Goal: Navigation & Orientation: Understand site structure

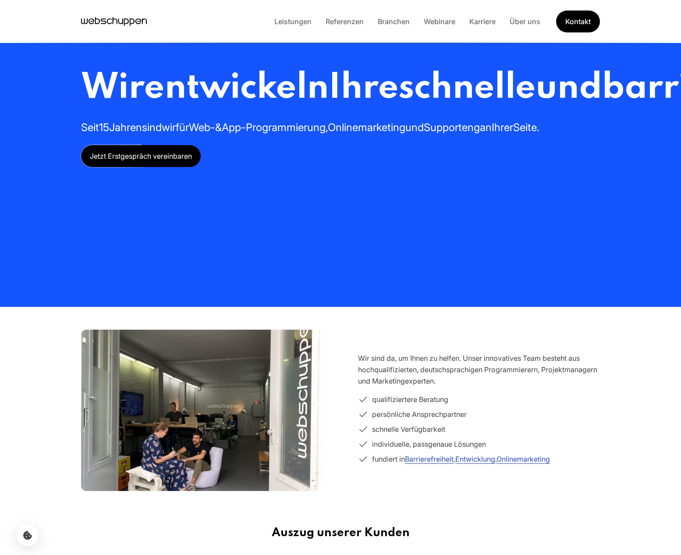
click at [59, 106] on section "Wir entwickeln Ihre schnelle und barrierefreie Webseite oder App Seit 15 Jahren…" at bounding box center [340, 153] width 681 height 307
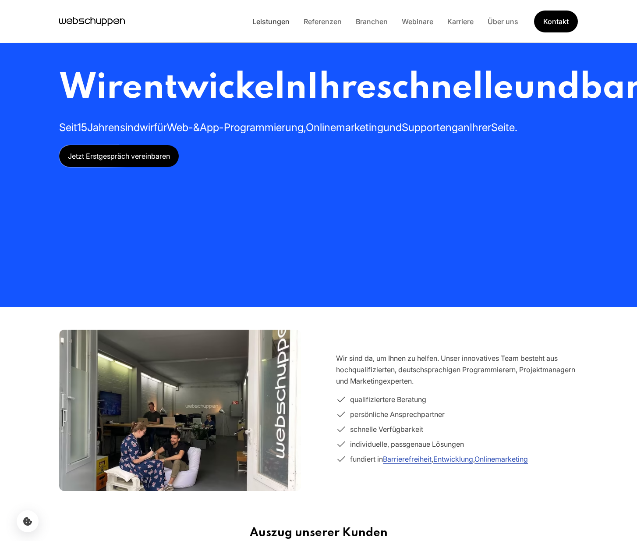
click at [268, 19] on link "Leistungen" at bounding box center [270, 21] width 51 height 9
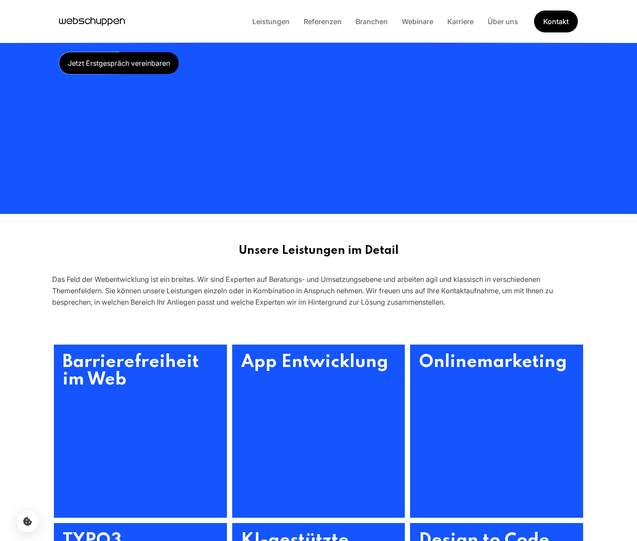
scroll to position [29, 0]
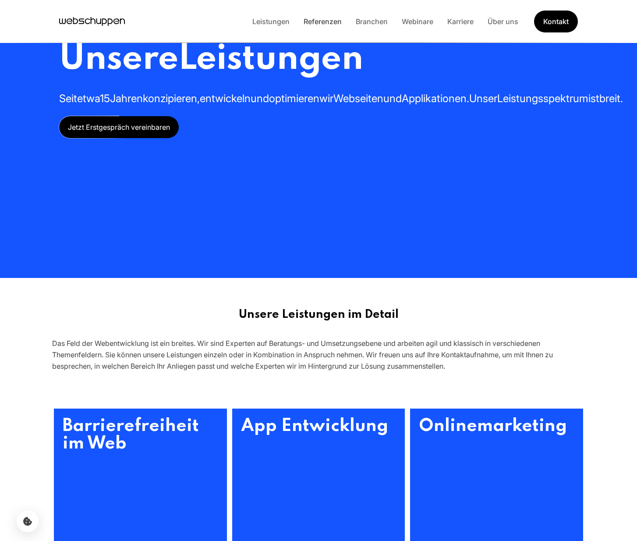
click at [324, 19] on link "Referenzen" at bounding box center [323, 21] width 52 height 9
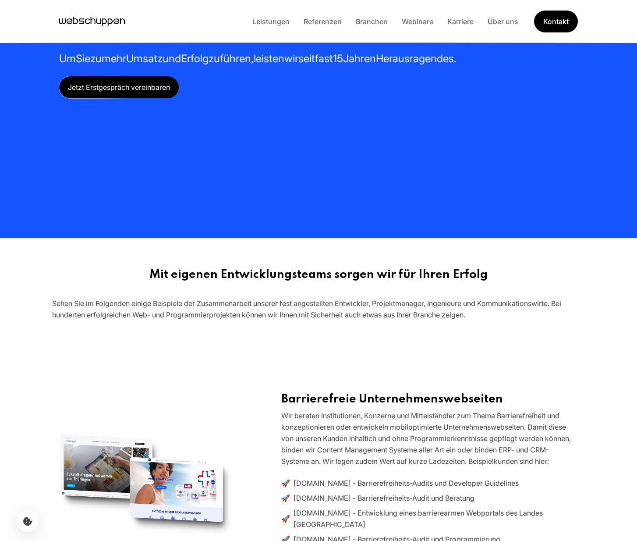
scroll to position [0, 0]
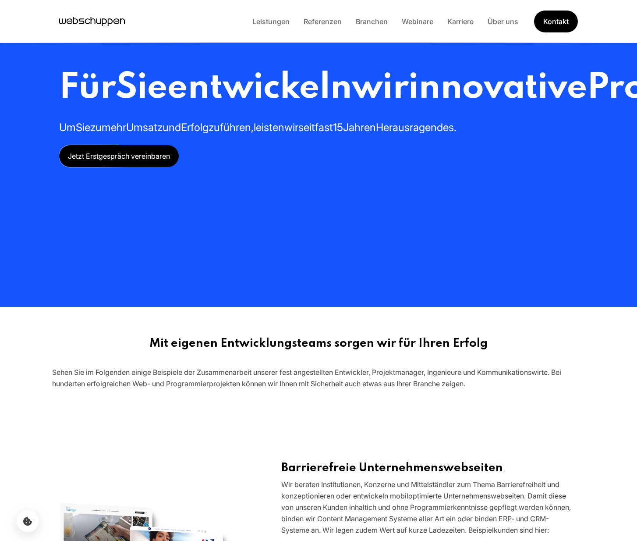
click at [270, 15] on div "Leistungen Referenzen Branchen Webinare Karriere Über uns Kontakt" at bounding box center [411, 22] width 333 height 22
click at [272, 22] on link "Leistungen" at bounding box center [270, 21] width 51 height 9
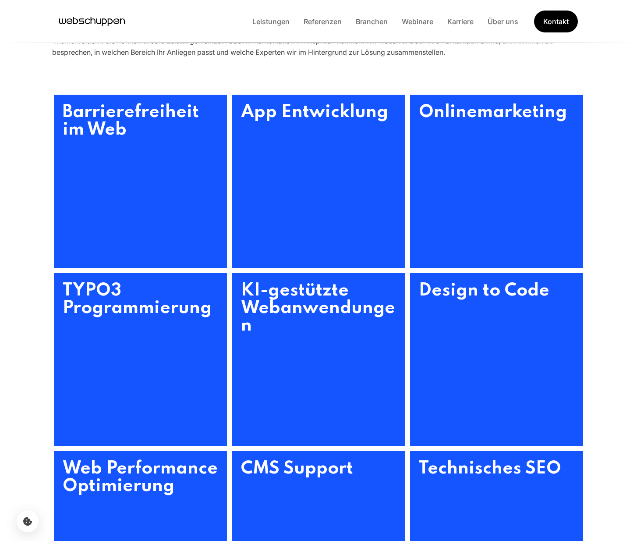
scroll to position [324, 0]
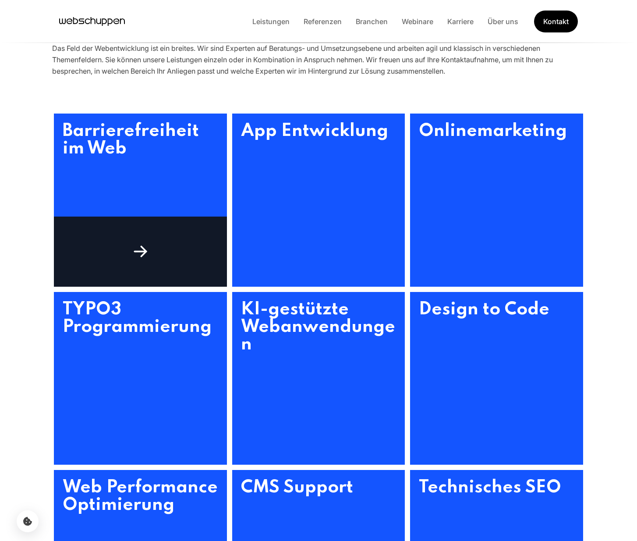
click at [124, 254] on div at bounding box center [140, 251] width 173 height 70
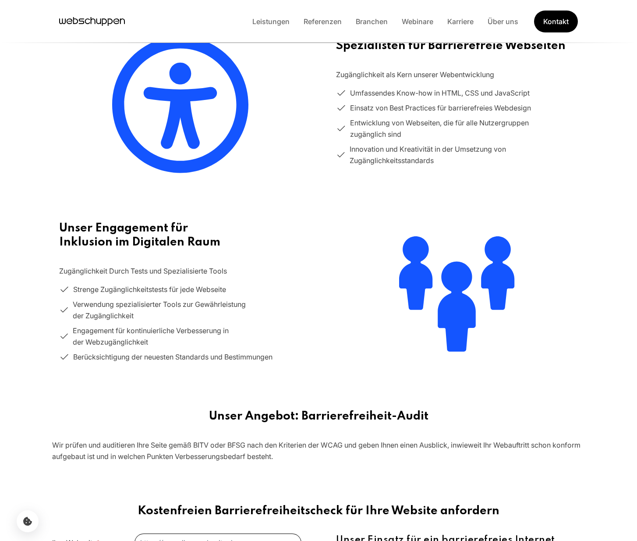
scroll to position [0, 0]
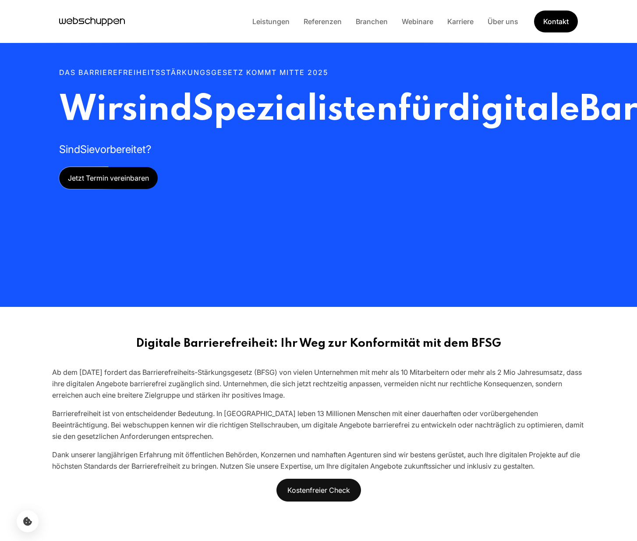
click at [382, 27] on li "Branchen" at bounding box center [372, 21] width 46 height 11
click at [379, 21] on link "Branchen" at bounding box center [372, 21] width 46 height 9
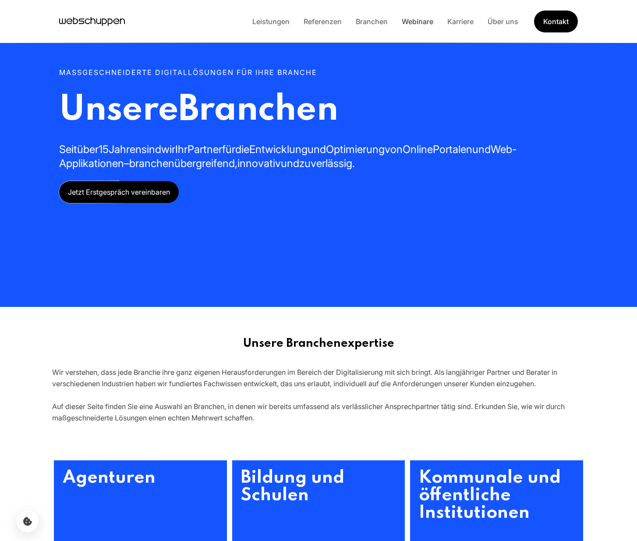
click at [421, 20] on link "Webinare" at bounding box center [418, 21] width 46 height 9
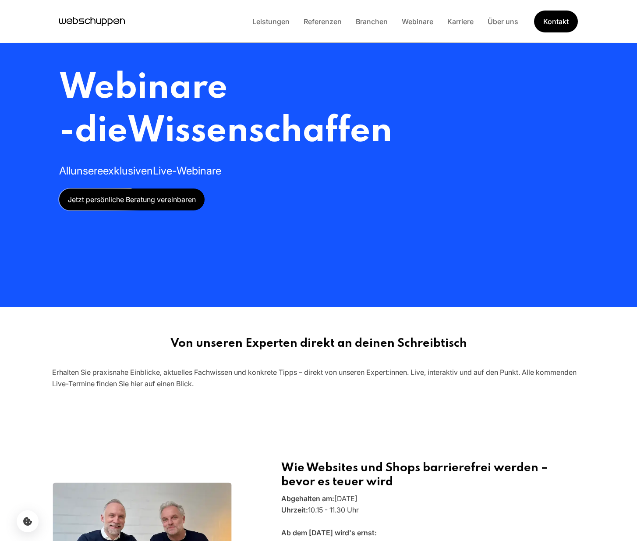
click at [102, 15] on icon "Hauptseite besuchen" at bounding box center [92, 21] width 66 height 13
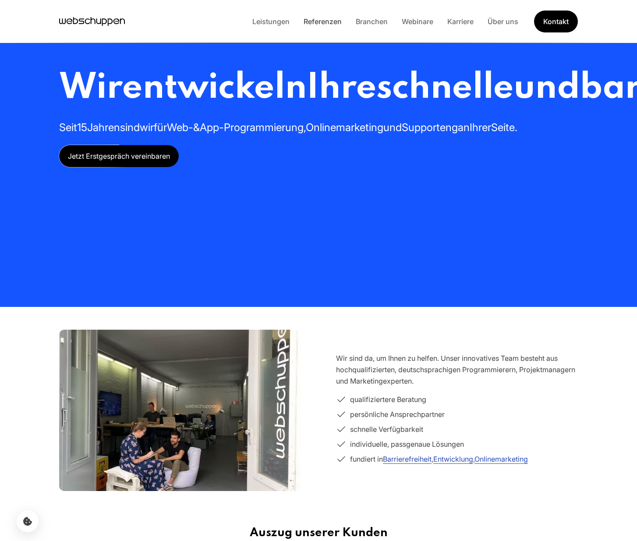
click at [316, 20] on link "Referenzen" at bounding box center [323, 21] width 52 height 9
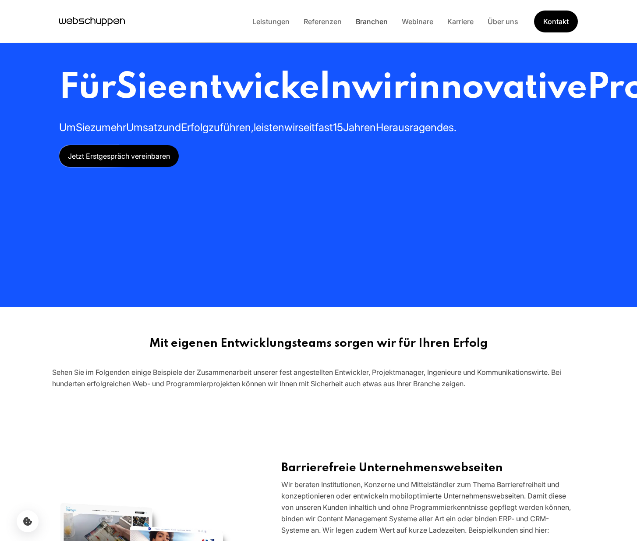
click at [368, 19] on link "Branchen" at bounding box center [372, 21] width 46 height 9
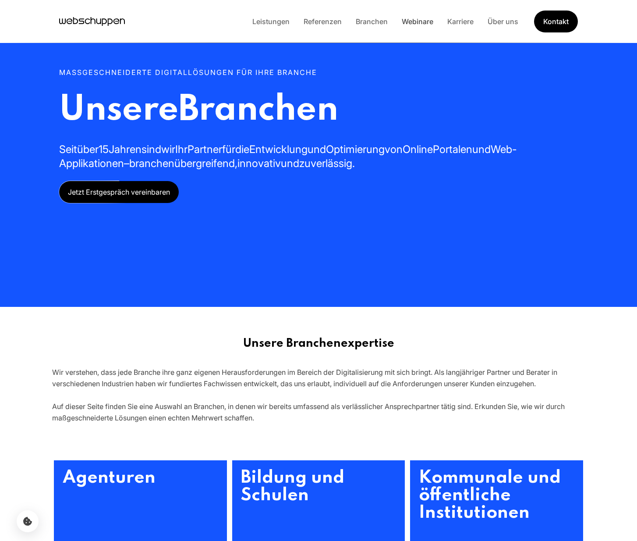
click at [418, 21] on link "Webinare" at bounding box center [418, 21] width 46 height 9
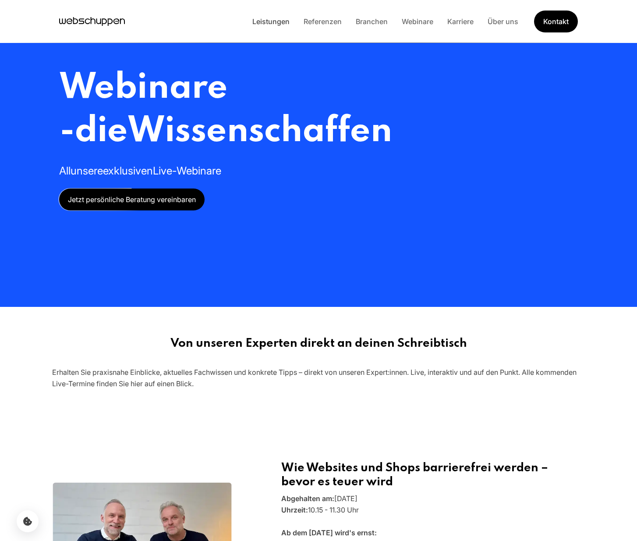
click at [274, 22] on link "Leistungen" at bounding box center [270, 21] width 51 height 9
